Goal: Check status: Check status

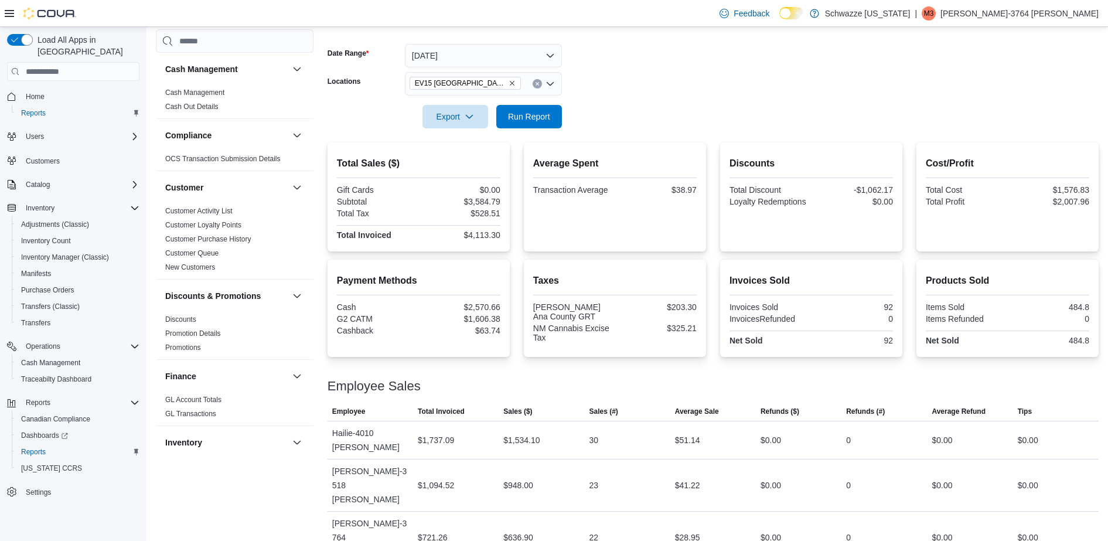
scroll to position [354, 0]
